Goal: Task Accomplishment & Management: Use online tool/utility

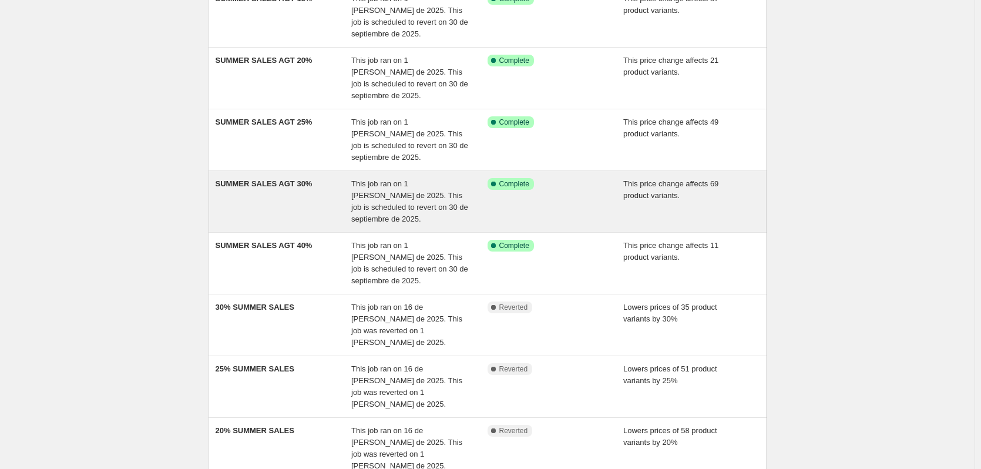
scroll to position [78, 0]
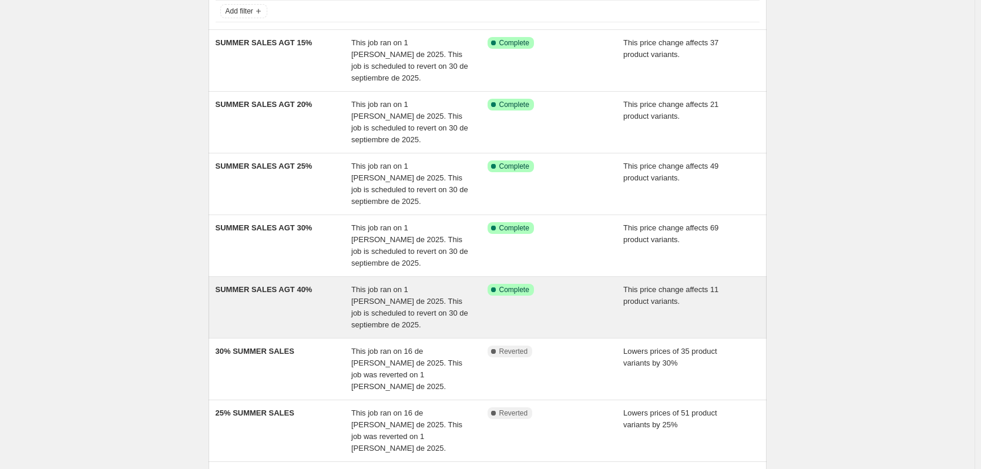
click at [551, 294] on div "Success Complete Complete" at bounding box center [547, 290] width 119 height 12
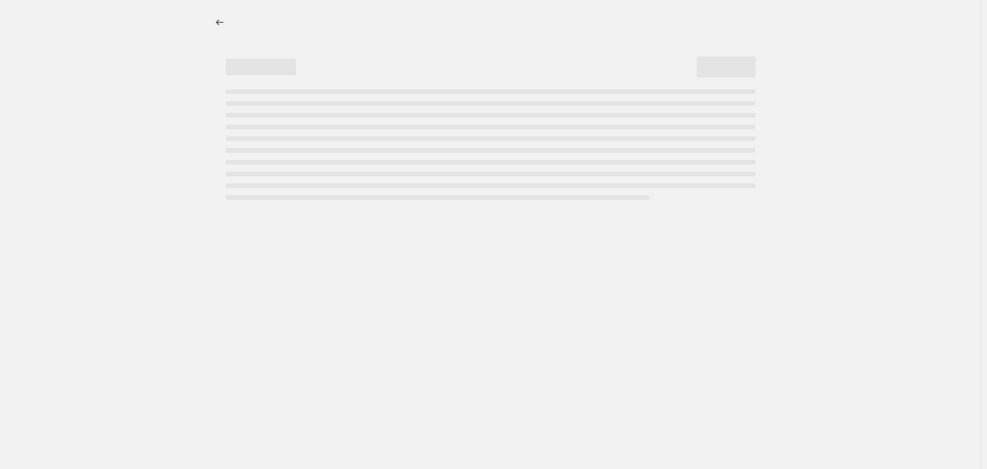
select select "pcap"
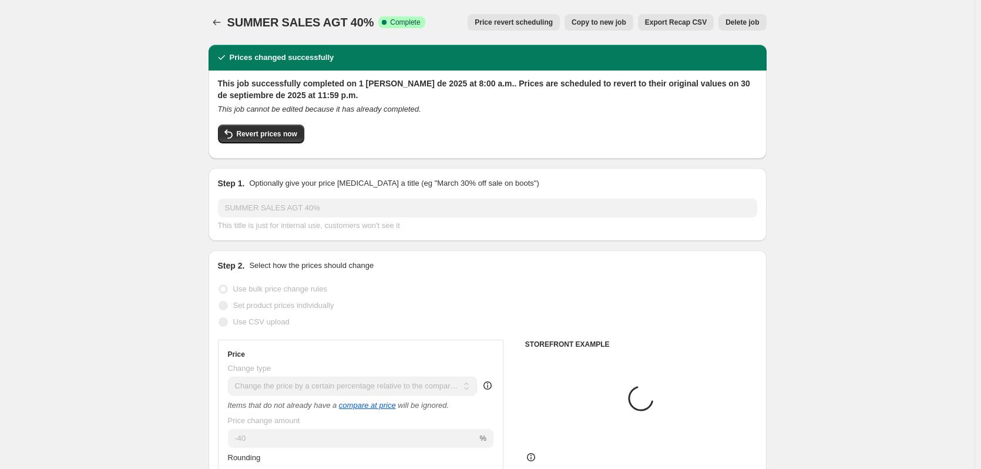
select select "collection"
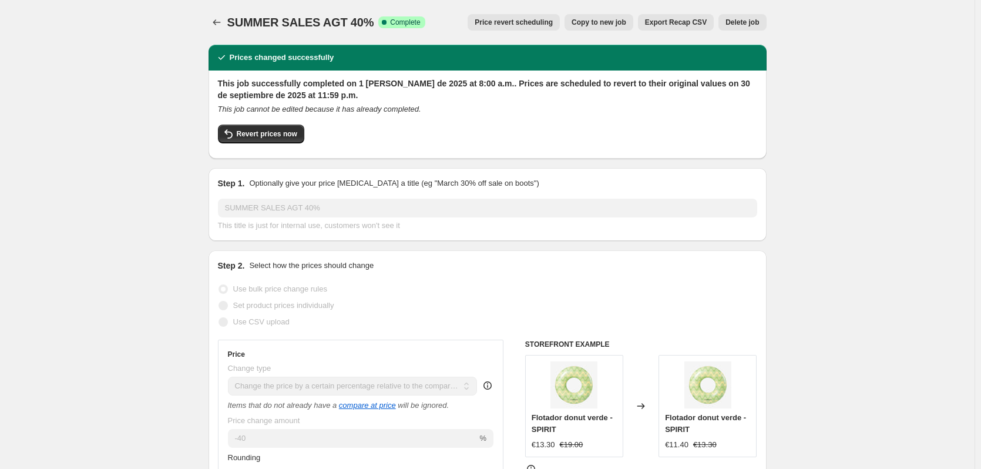
click at [540, 28] on button "Price revert scheduling" at bounding box center [514, 22] width 92 height 16
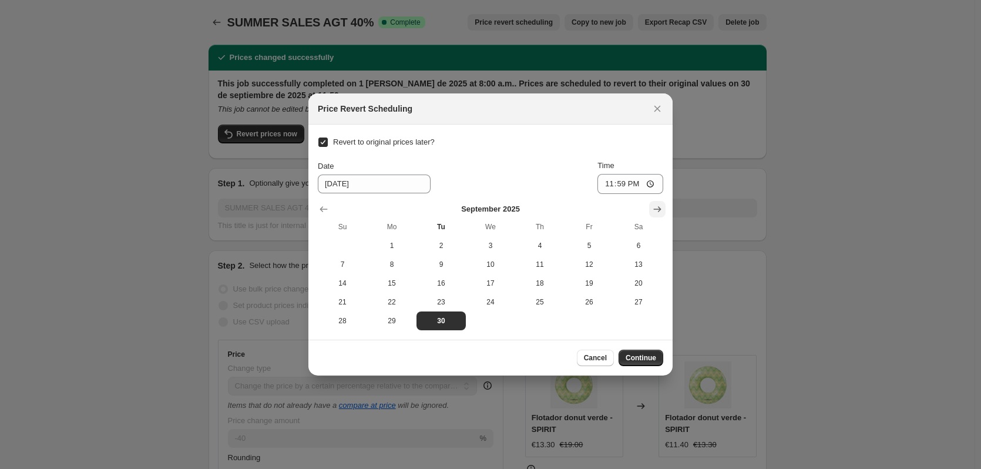
click at [656, 210] on icon "Show next month, October 2025" at bounding box center [657, 209] width 12 height 12
click at [478, 248] on span "1" at bounding box center [491, 245] width 40 height 9
type input "[DATE]"
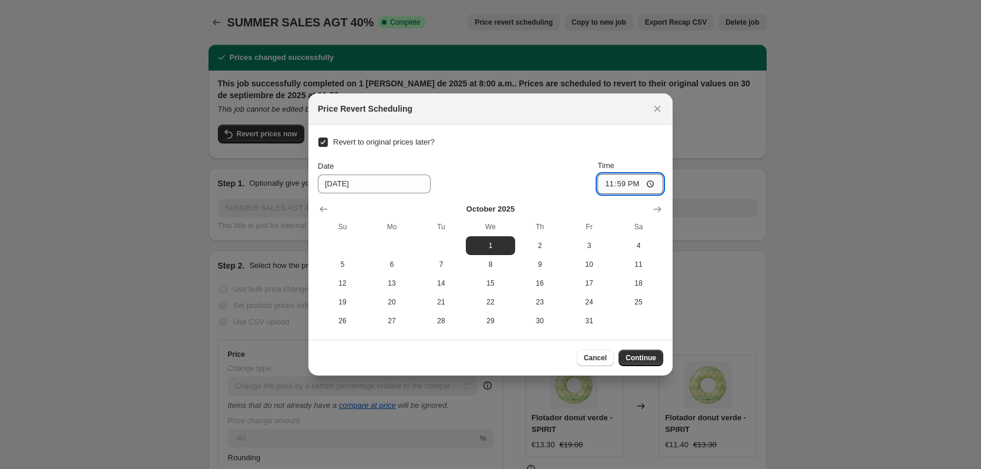
click at [617, 183] on input "23:59" at bounding box center [630, 184] width 66 height 20
type input "11:00"
click at [636, 357] on span "Continue" at bounding box center [641, 357] width 31 height 9
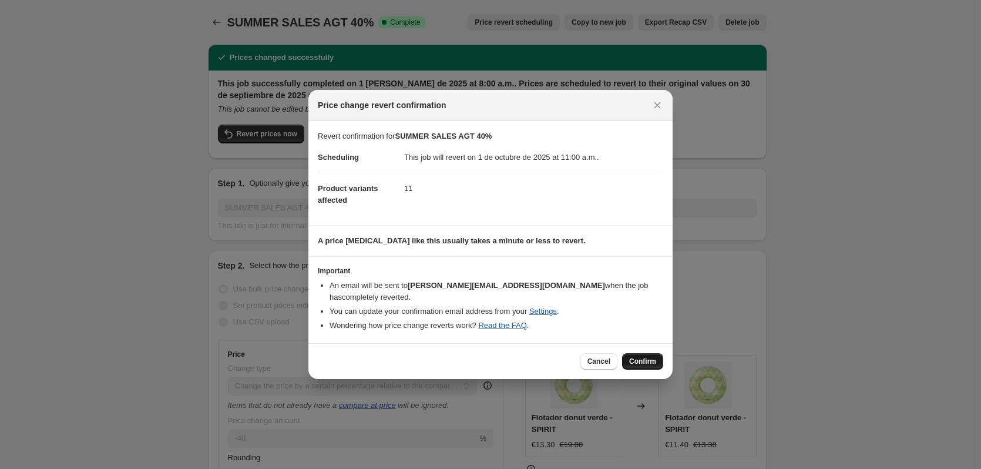
click at [637, 358] on span "Confirm" at bounding box center [642, 361] width 27 height 9
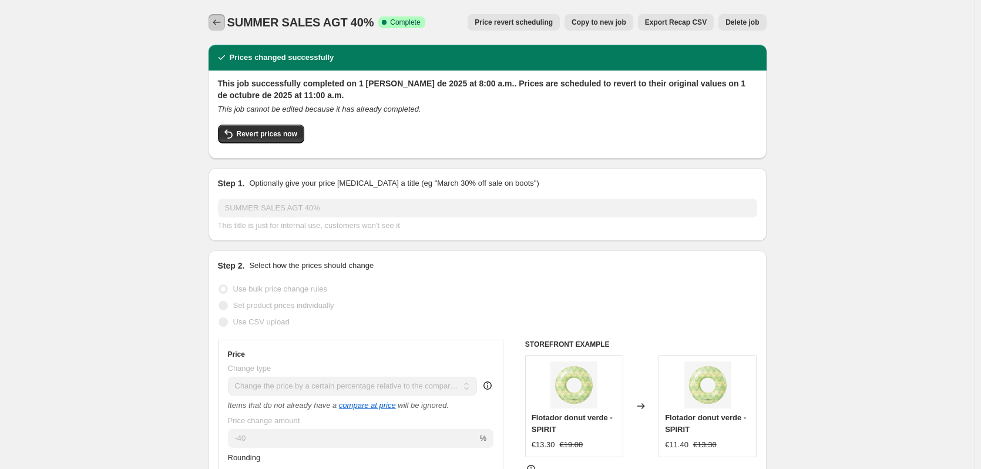
click at [220, 23] on icon "Price change jobs" at bounding box center [217, 22] width 12 height 12
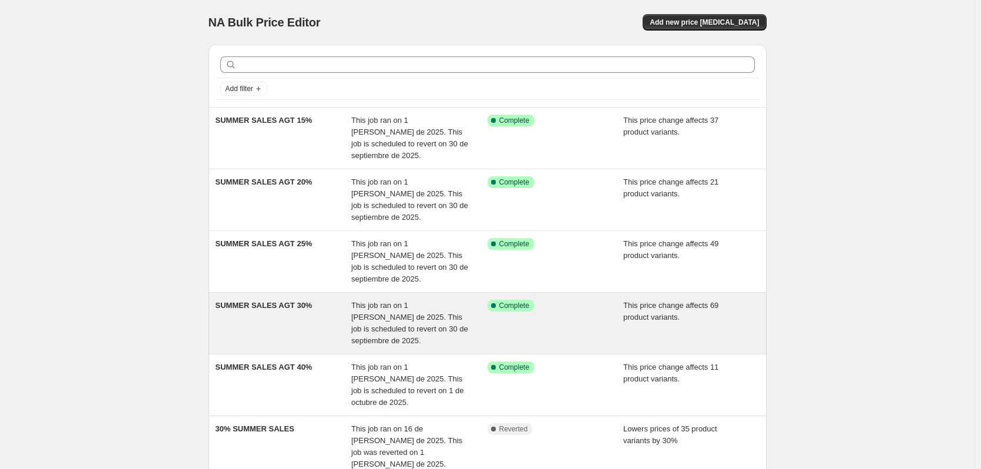
click at [331, 331] on div "SUMMER SALES AGT 30%" at bounding box center [284, 323] width 136 height 47
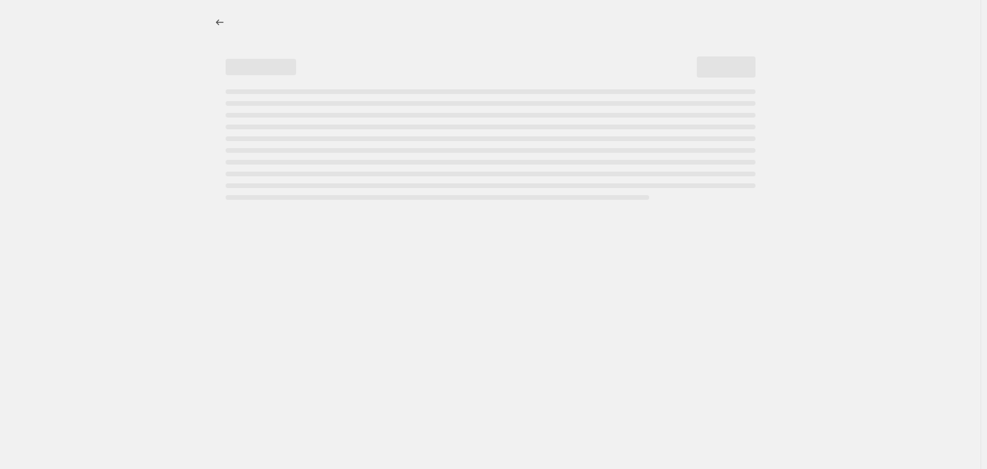
select select "pcap"
select select "percentage"
select select "collection"
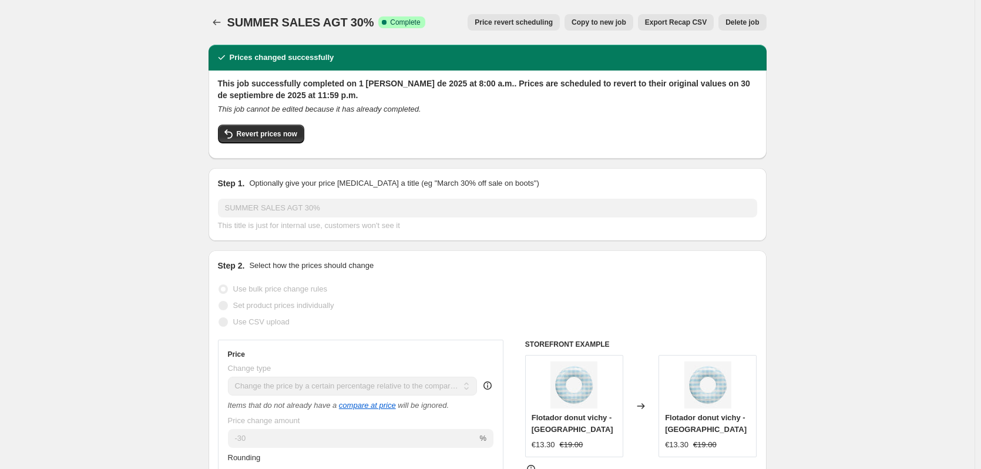
click at [533, 25] on span "Price revert scheduling" at bounding box center [514, 22] width 78 height 9
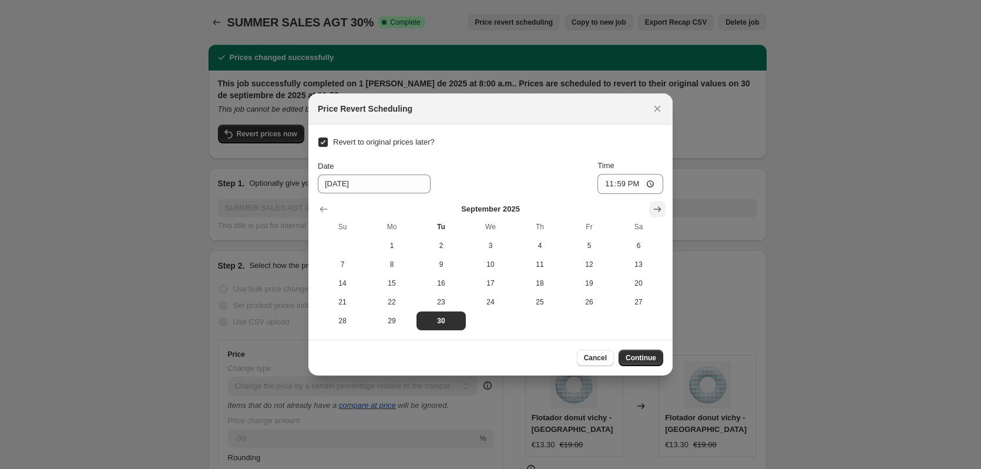
click at [651, 209] on button "Show next month, October 2025" at bounding box center [657, 209] width 16 height 16
click at [492, 245] on span "1" at bounding box center [491, 245] width 40 height 9
type input "[DATE]"
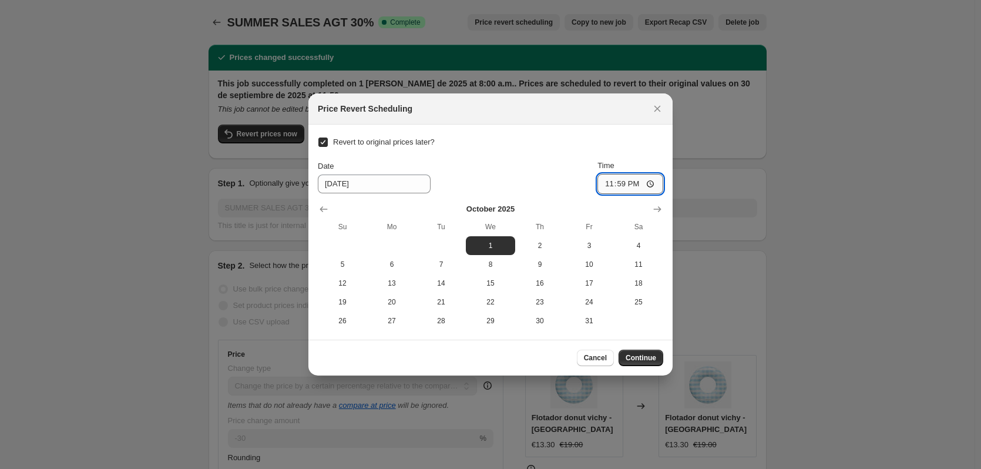
click at [619, 187] on input "23:59" at bounding box center [630, 184] width 66 height 20
type input "11:00"
click at [644, 358] on span "Continue" at bounding box center [641, 357] width 31 height 9
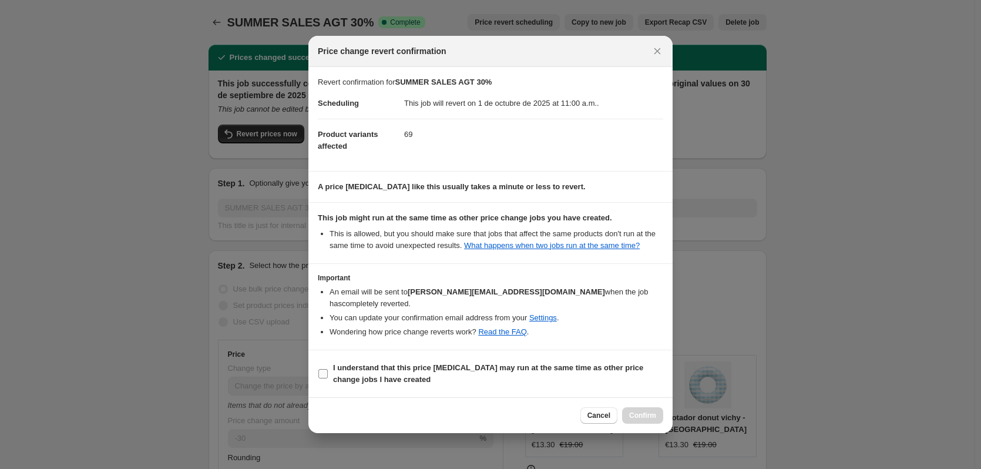
click at [329, 365] on label "I understand that this price [MEDICAL_DATA] may run at the same time as other p…" at bounding box center [490, 374] width 345 height 28
click at [328, 369] on input "I understand that this price [MEDICAL_DATA] may run at the same time as other p…" at bounding box center [322, 373] width 9 height 9
checkbox input "true"
click at [637, 411] on span "Confirm" at bounding box center [642, 415] width 27 height 9
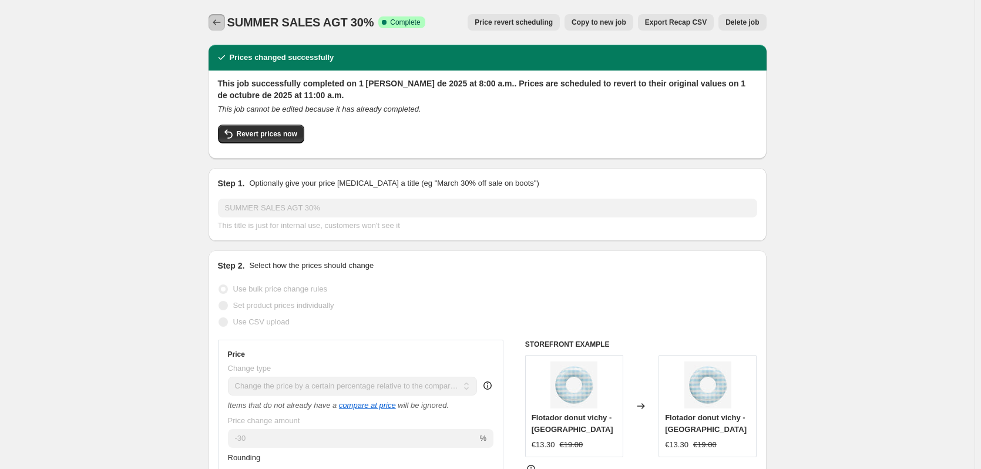
click at [218, 21] on icon "Price change jobs" at bounding box center [217, 22] width 12 height 12
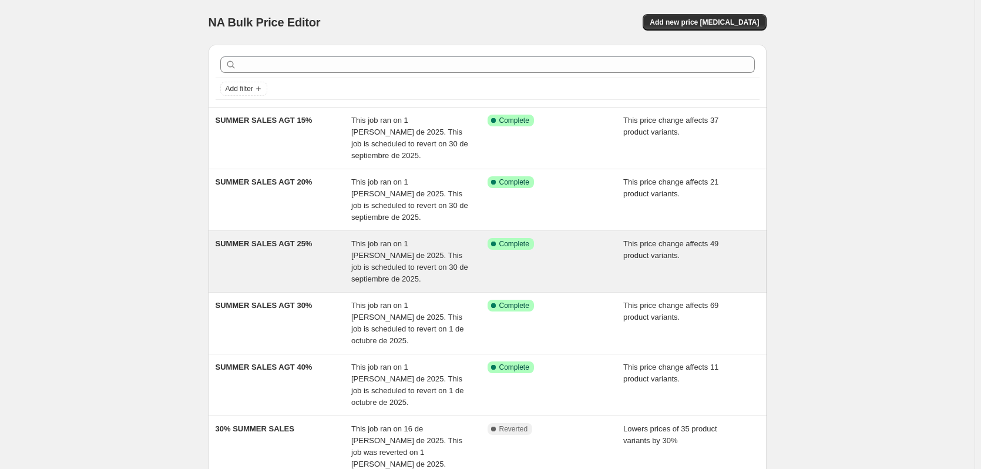
click at [288, 277] on div "SUMMER SALES AGT 25%" at bounding box center [284, 261] width 136 height 47
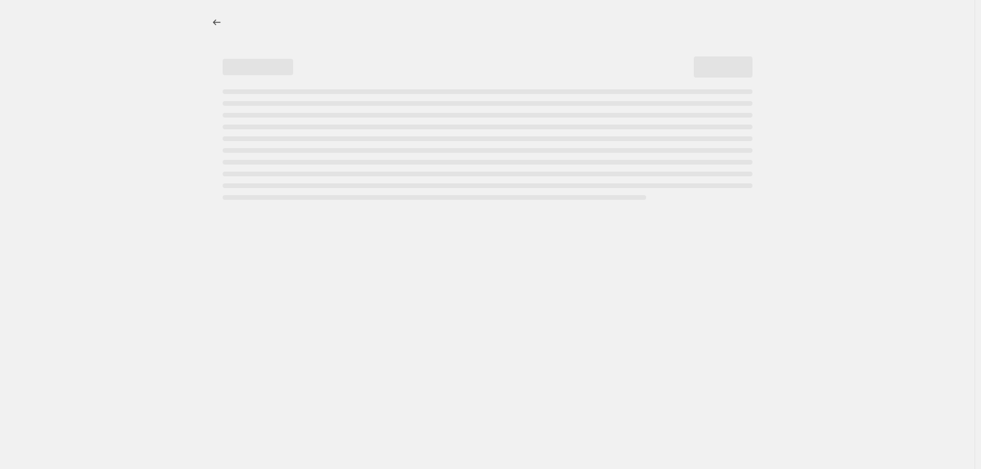
select select "pcap"
select select "percentage"
select select "collection"
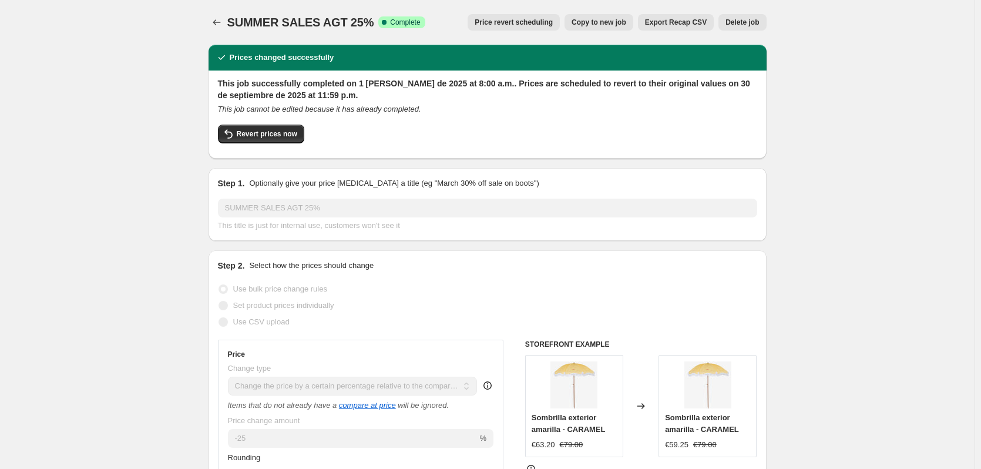
click at [535, 26] on span "Price revert scheduling" at bounding box center [514, 22] width 78 height 9
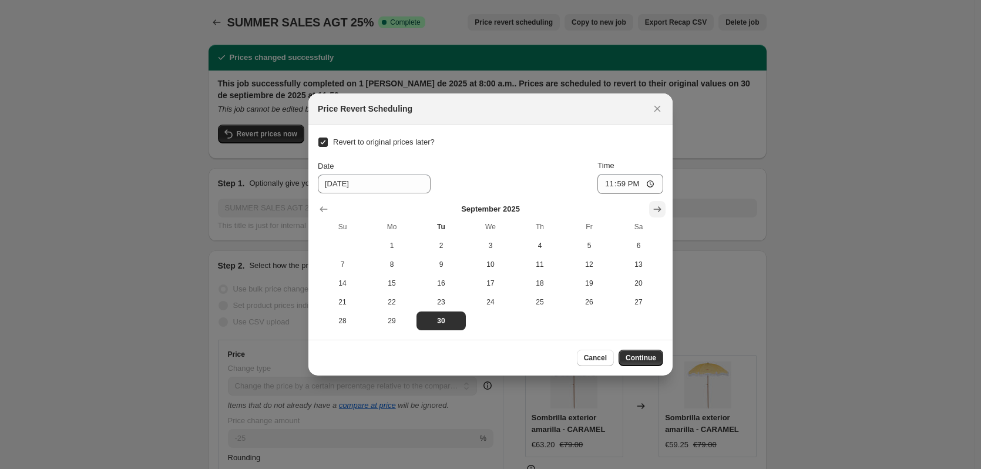
click at [660, 209] on icon "Show next month, October 2025" at bounding box center [658, 209] width 8 height 6
click at [494, 248] on span "1" at bounding box center [491, 245] width 40 height 9
type input "[DATE]"
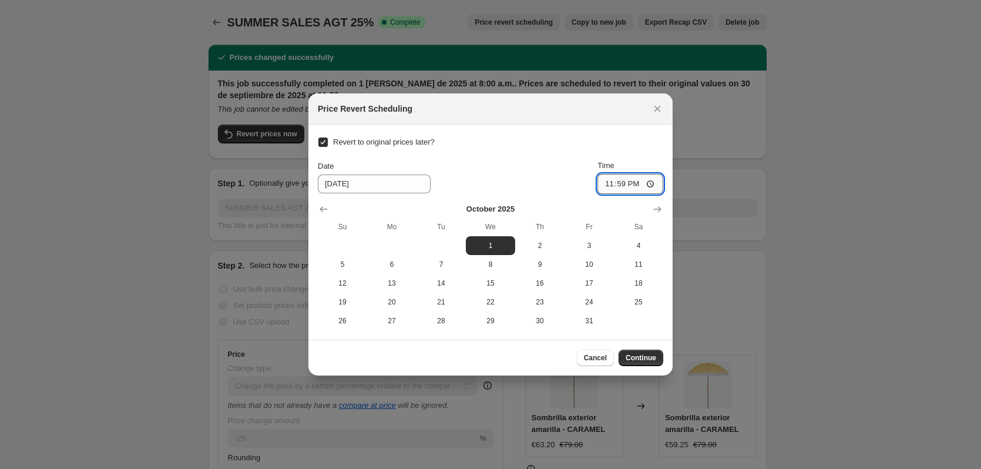
click at [623, 183] on input "23:59" at bounding box center [630, 184] width 66 height 20
type input "11:00"
click at [643, 356] on span "Continue" at bounding box center [641, 357] width 31 height 9
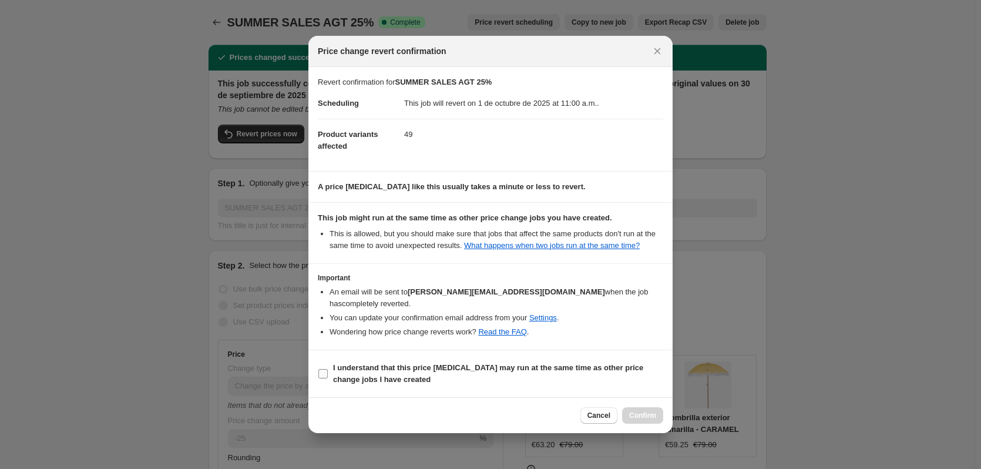
click at [375, 363] on b "I understand that this price [MEDICAL_DATA] may run at the same time as other p…" at bounding box center [488, 373] width 310 height 21
click at [328, 369] on input "I understand that this price [MEDICAL_DATA] may run at the same time as other p…" at bounding box center [322, 373] width 9 height 9
checkbox input "true"
click at [633, 411] on span "Confirm" at bounding box center [642, 415] width 27 height 9
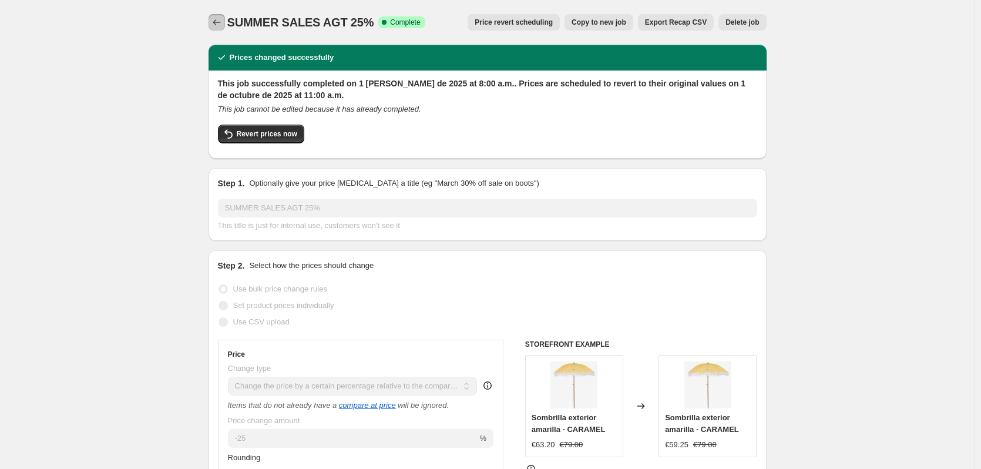
click at [223, 21] on icon "Price change jobs" at bounding box center [217, 22] width 12 height 12
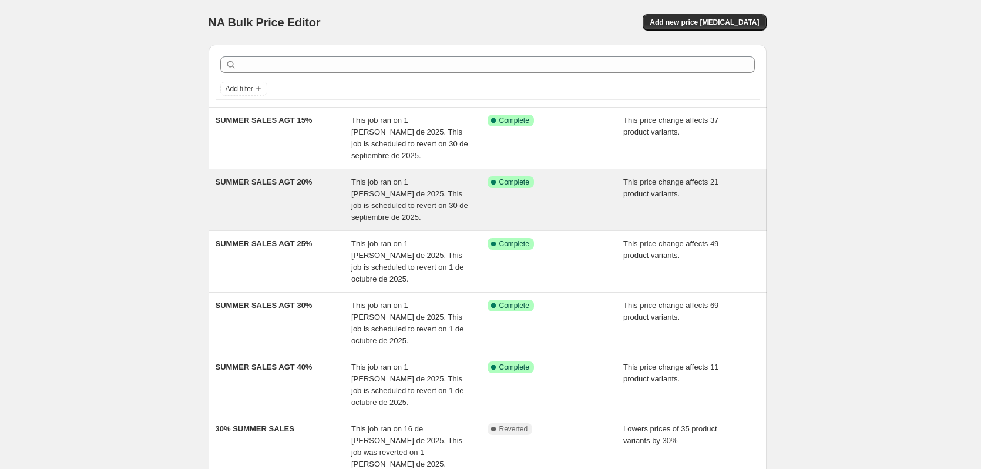
click at [374, 210] on div "This job ran on 1 [PERSON_NAME] de 2025. This job is scheduled to revert on 30 …" at bounding box center [419, 199] width 136 height 47
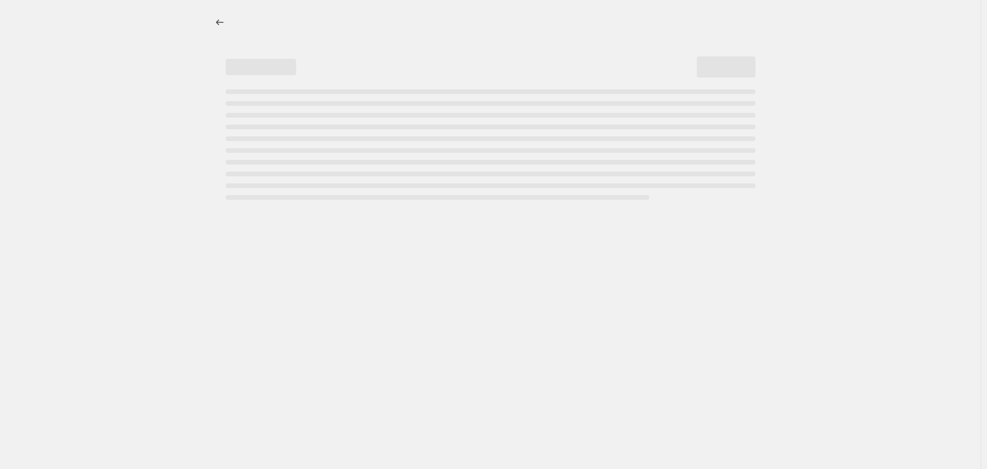
select select "pcap"
select select "percentage"
select select "collection"
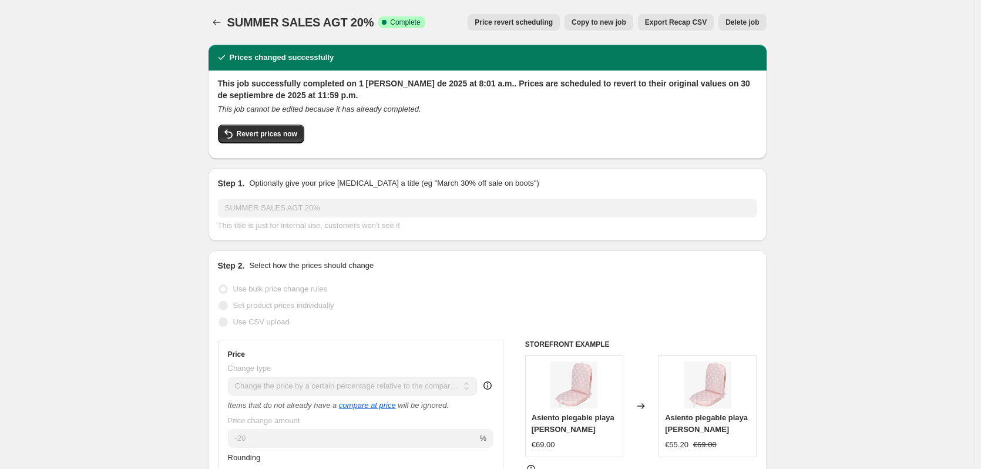
click at [552, 14] on button "Price revert scheduling" at bounding box center [514, 22] width 92 height 16
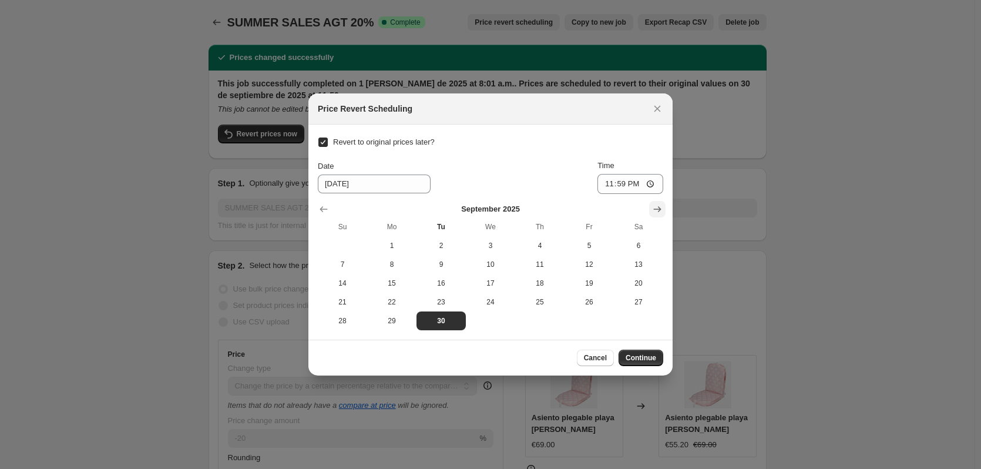
click at [654, 210] on icon "Show next month, October 2025" at bounding box center [657, 209] width 12 height 12
click at [495, 248] on span "1" at bounding box center [491, 245] width 40 height 9
type input "[DATE]"
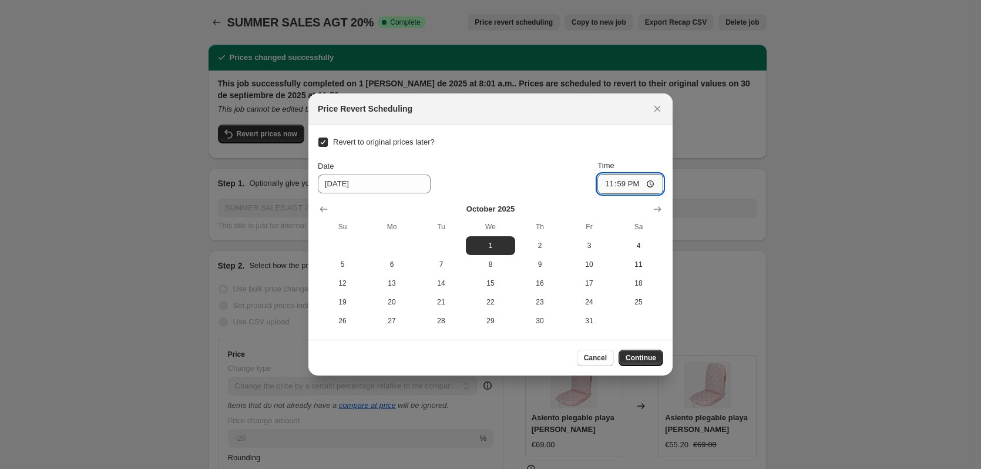
click at [628, 187] on input "23:59" at bounding box center [630, 184] width 66 height 20
type input "11:00"
click at [649, 359] on span "Continue" at bounding box center [641, 357] width 31 height 9
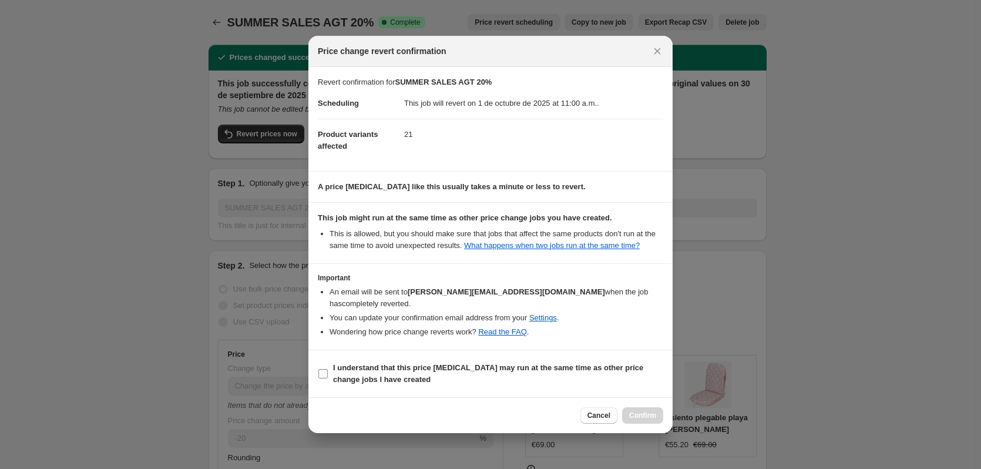
click at [509, 363] on b "I understand that this price [MEDICAL_DATA] may run at the same time as other p…" at bounding box center [488, 373] width 310 height 21
click at [328, 369] on input "I understand that this price [MEDICAL_DATA] may run at the same time as other p…" at bounding box center [322, 373] width 9 height 9
checkbox input "true"
click at [652, 411] on span "Confirm" at bounding box center [642, 415] width 27 height 9
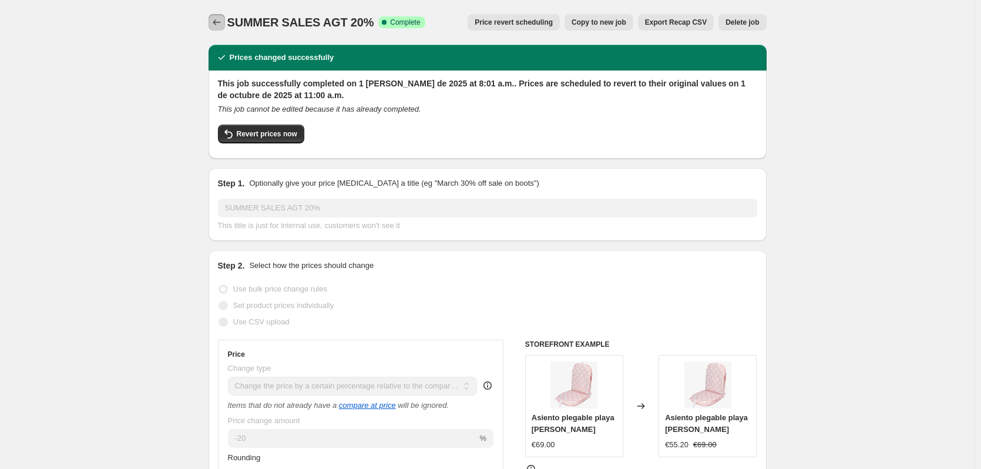
click at [223, 19] on icon "Price change jobs" at bounding box center [217, 22] width 12 height 12
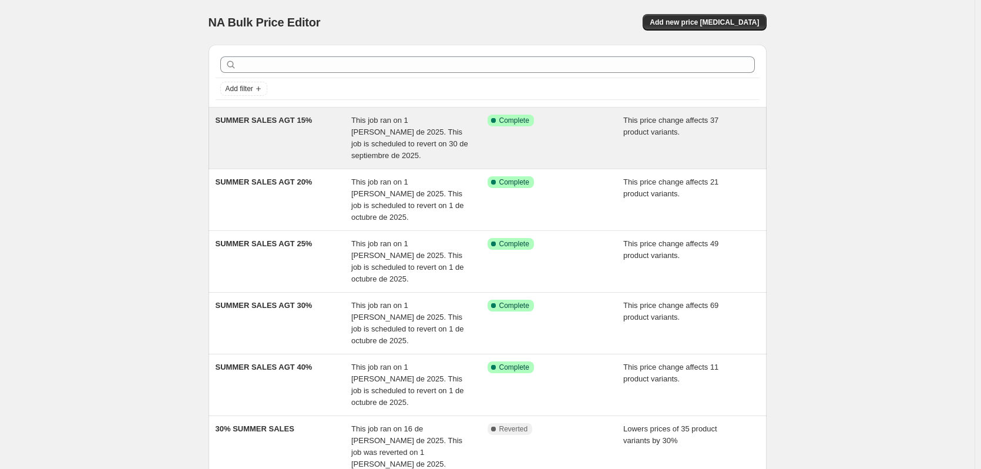
click at [313, 126] on div "SUMMER SALES AGT 15%" at bounding box center [284, 138] width 136 height 47
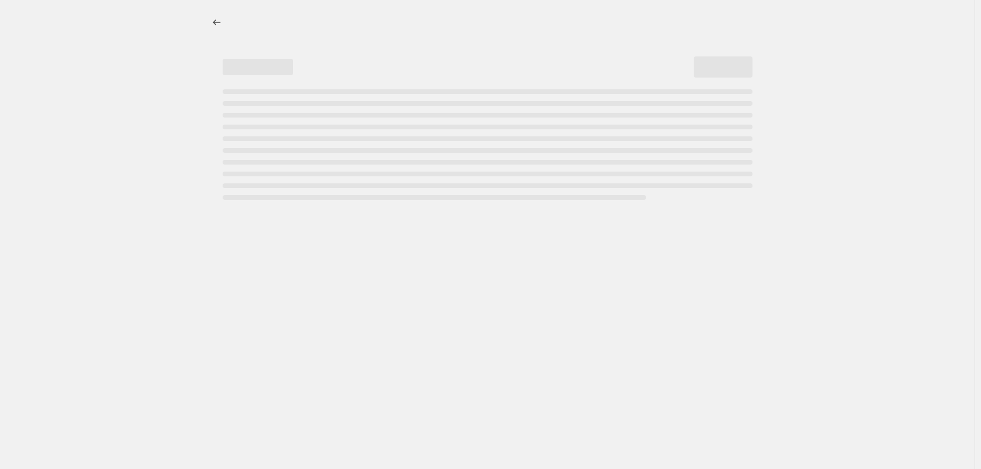
select select "pcap"
select select "percentage"
select select "collection"
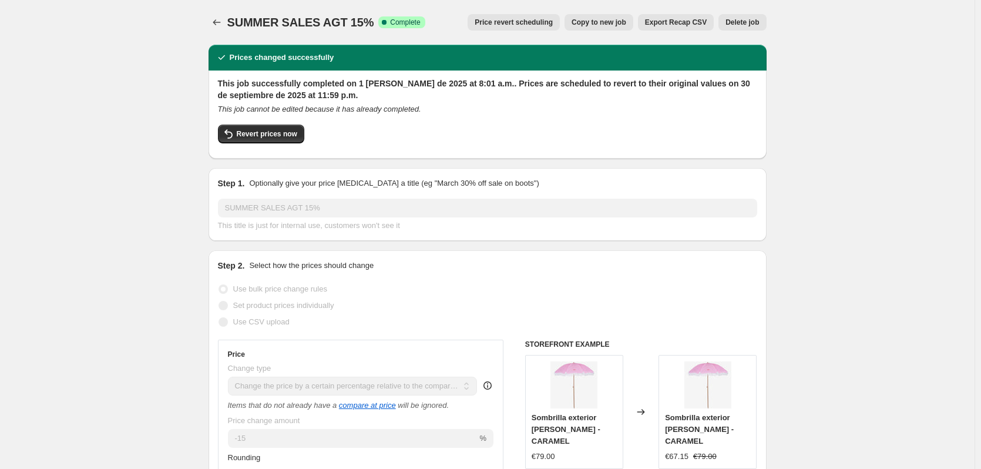
click at [537, 24] on span "Price revert scheduling" at bounding box center [514, 22] width 78 height 9
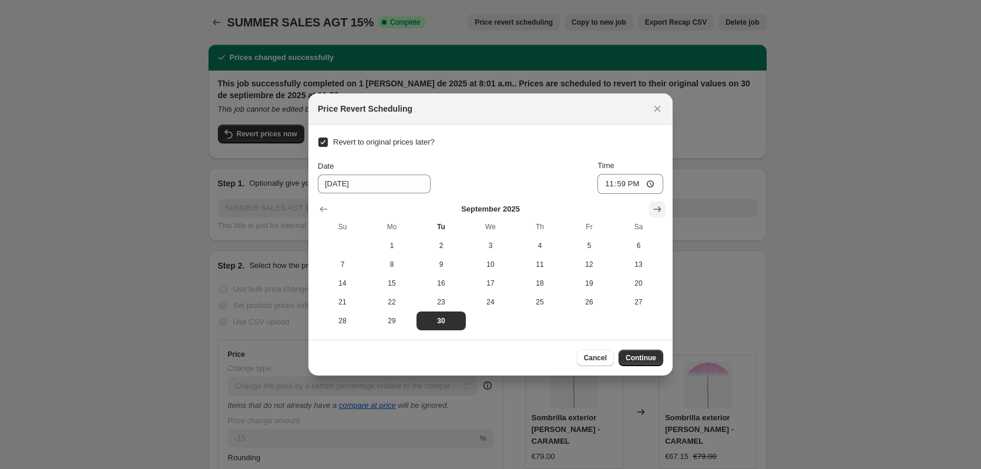
click at [651, 203] on button "Show next month, October 2025" at bounding box center [657, 209] width 16 height 16
click at [493, 245] on span "1" at bounding box center [491, 245] width 40 height 9
type input "[DATE]"
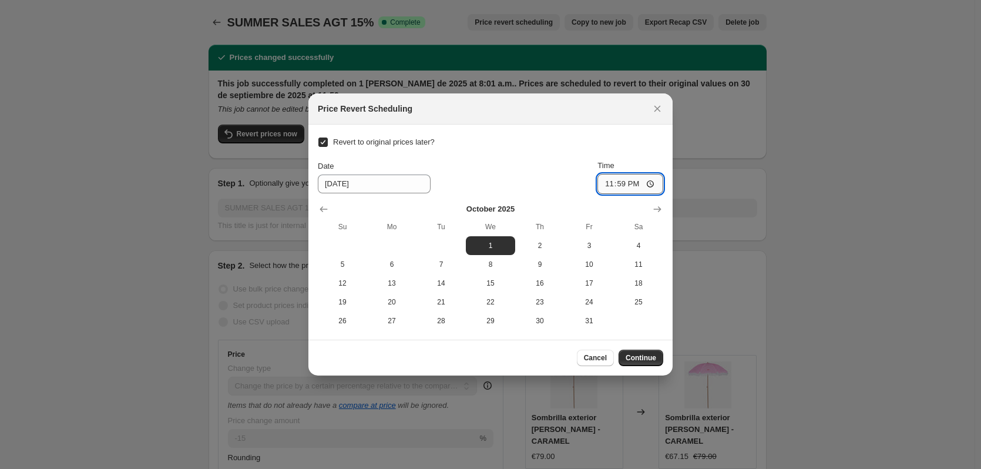
click at [626, 183] on input "23:59" at bounding box center [630, 184] width 66 height 20
type input "11:00"
click at [652, 359] on span "Continue" at bounding box center [641, 357] width 31 height 9
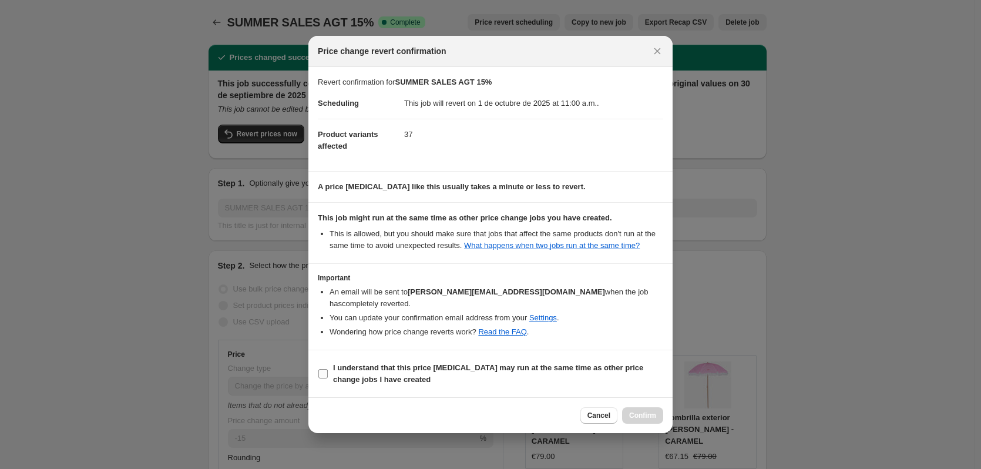
click at [431, 363] on b "I understand that this price [MEDICAL_DATA] may run at the same time as other p…" at bounding box center [488, 373] width 310 height 21
click at [328, 369] on input "I understand that this price [MEDICAL_DATA] may run at the same time as other p…" at bounding box center [322, 373] width 9 height 9
checkbox input "true"
click at [636, 407] on button "Confirm" at bounding box center [642, 415] width 41 height 16
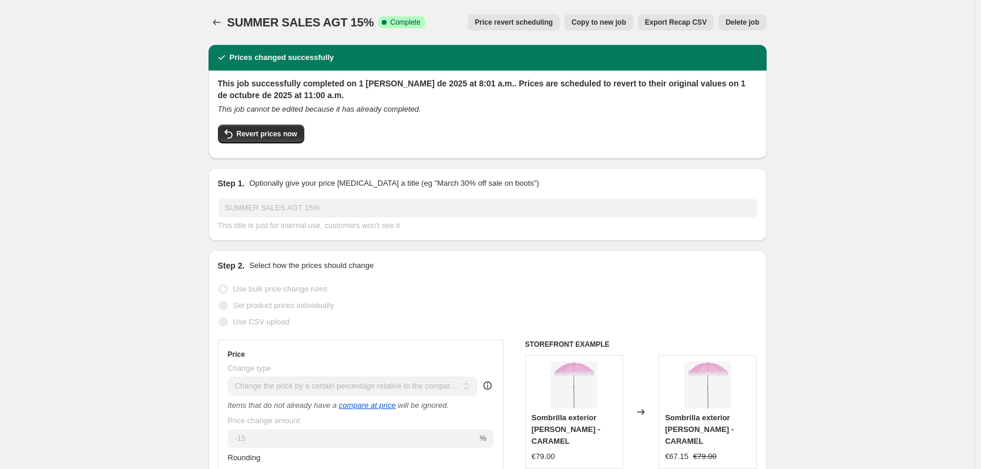
click at [227, 23] on div at bounding box center [218, 22] width 19 height 16
click at [220, 23] on icon "Price change jobs" at bounding box center [217, 22] width 12 height 12
